Goal: Find specific page/section: Locate a particular part of the current website

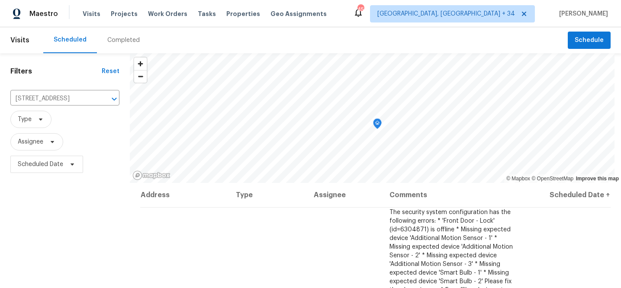
scroll to position [132, 0]
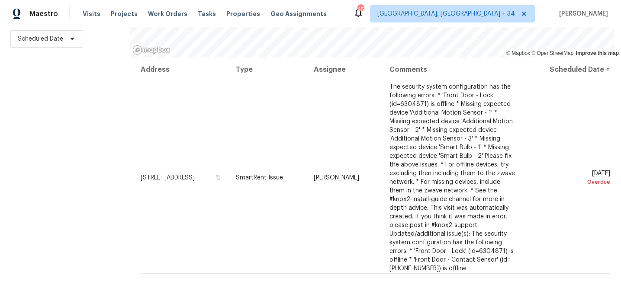
click at [23, 15] on div "Maestro" at bounding box center [29, 13] width 58 height 17
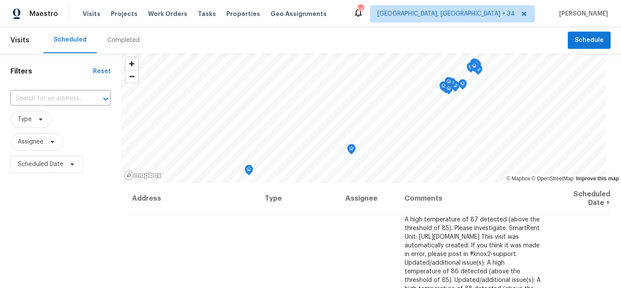
click at [117, 36] on div "Completed" at bounding box center [123, 40] width 32 height 9
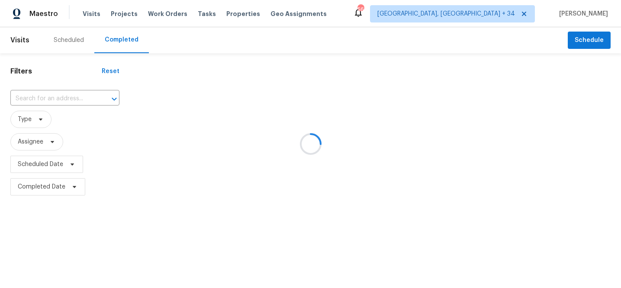
click at [71, 98] on div at bounding box center [310, 144] width 621 height 288
click at [64, 98] on div at bounding box center [310, 144] width 621 height 288
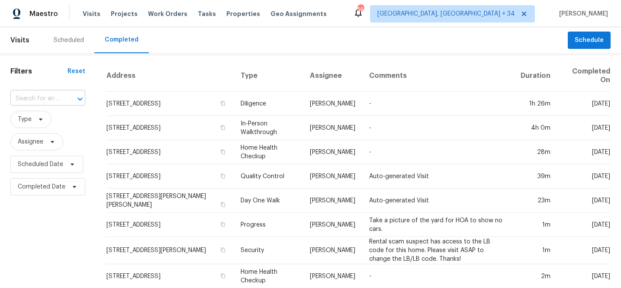
click at [63, 98] on div at bounding box center [74, 99] width 22 height 12
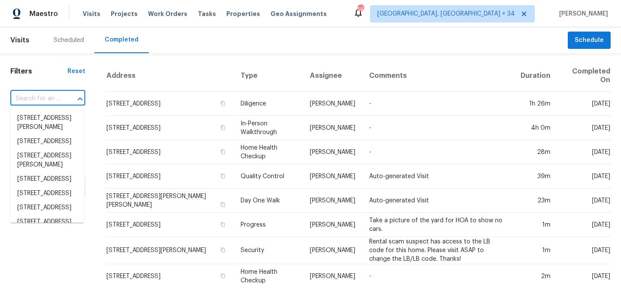
paste input "7007 Church Wood"
type input "7007 Church Wood"
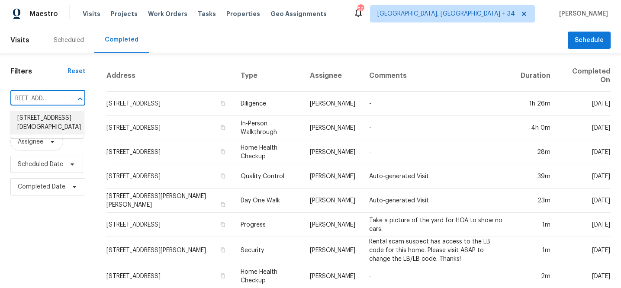
click at [56, 121] on li "7007 Church Wood Ln, Huntersville, NC 28078" at bounding box center [47, 122] width 74 height 23
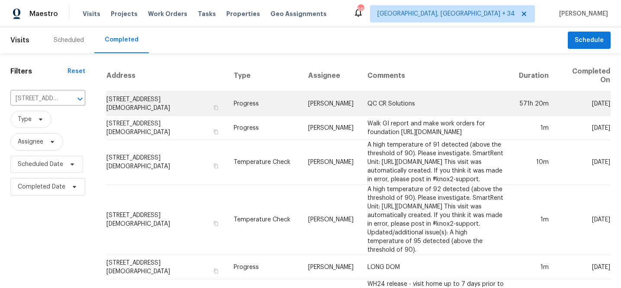
click at [124, 96] on td "7007 Church Wood Ln, Huntersville, NC 28078" at bounding box center [166, 104] width 121 height 24
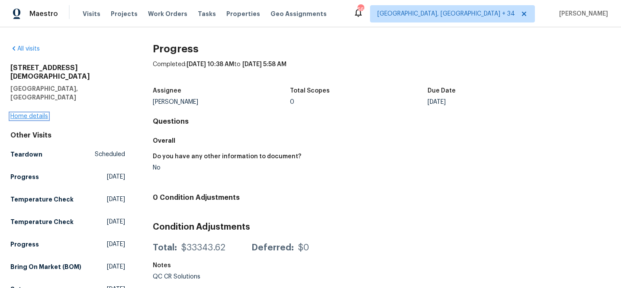
click at [26, 113] on link "Home details" at bounding box center [29, 116] width 38 height 6
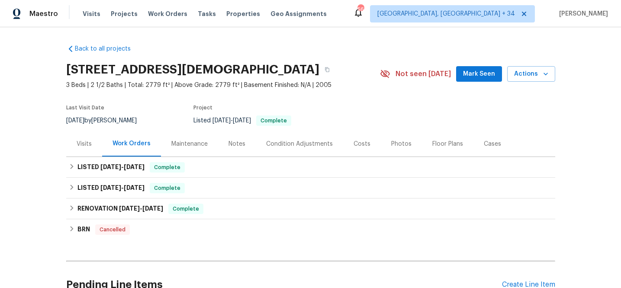
click at [190, 140] on div "Maintenance" at bounding box center [189, 144] width 36 height 9
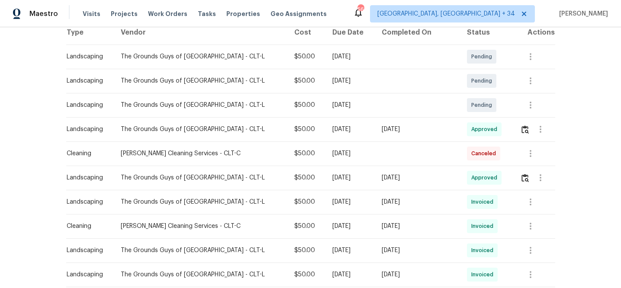
scroll to position [125, 0]
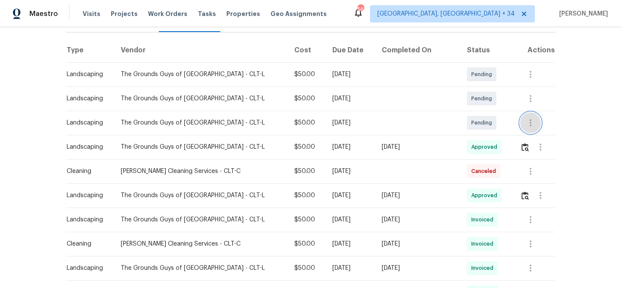
click at [530, 122] on icon "button" at bounding box center [530, 123] width 10 height 10
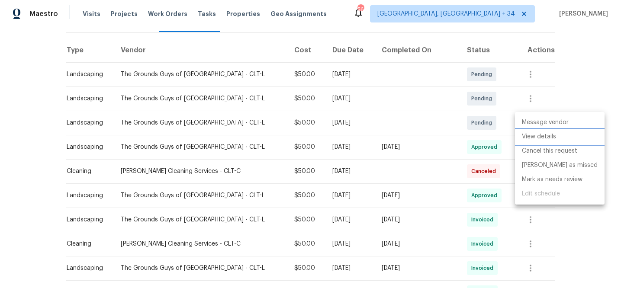
click at [533, 137] on li "View details" at bounding box center [560, 137] width 90 height 14
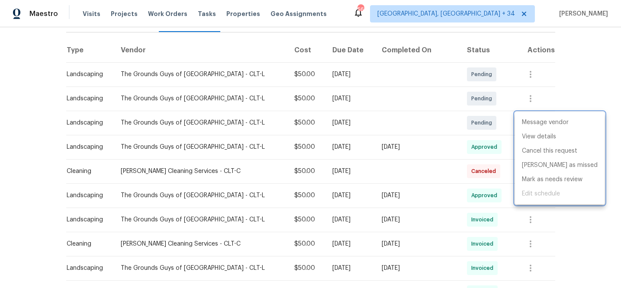
click at [599, 71] on div at bounding box center [310, 144] width 621 height 288
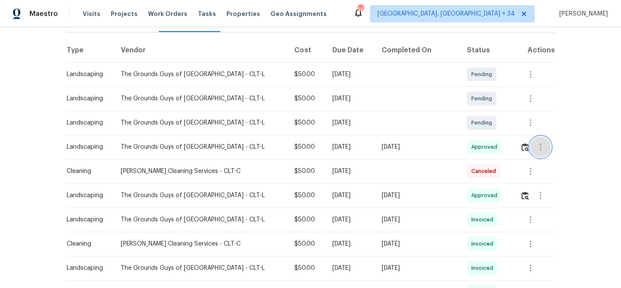
click at [539, 148] on icon "button" at bounding box center [540, 147] width 10 height 10
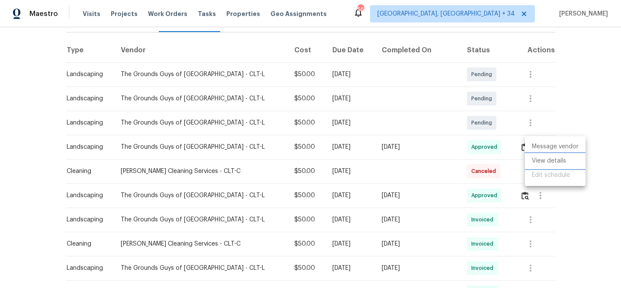
click at [546, 159] on li "View details" at bounding box center [555, 161] width 61 height 14
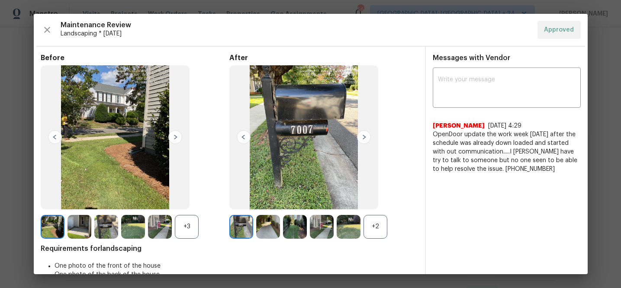
scroll to position [25, 0]
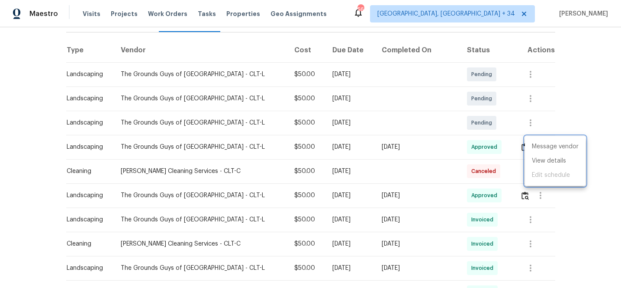
click at [100, 13] on div at bounding box center [310, 144] width 621 height 288
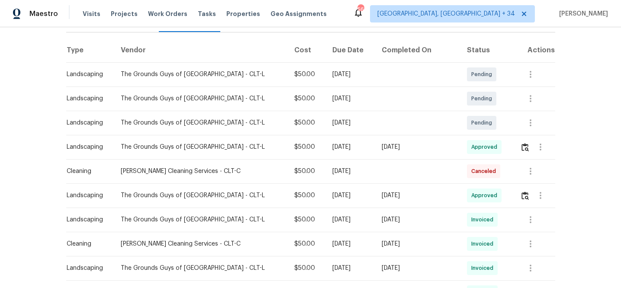
click at [84, 13] on span "Visits" at bounding box center [92, 14] width 18 height 9
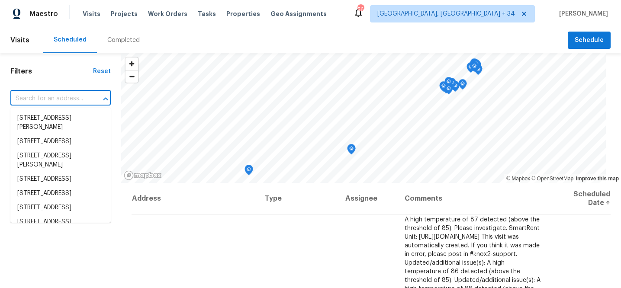
click at [60, 94] on input "text" at bounding box center [48, 98] width 76 height 13
paste input "7007 Church Wood"
type input "7007 Church Wood"
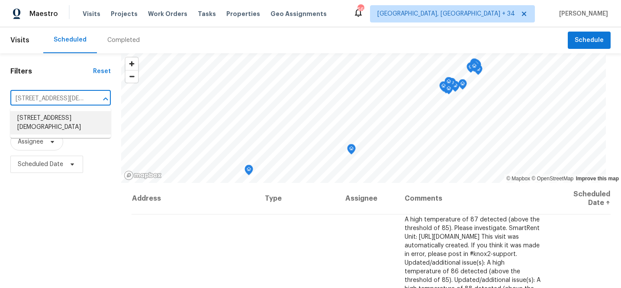
click at [61, 112] on li "7007 Church Wood Ln, Huntersville, NC 28078" at bounding box center [60, 122] width 100 height 23
